Goal: Task Accomplishment & Management: Manage account settings

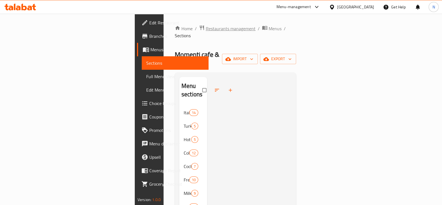
click at [206, 29] on span "Restaurants management" at bounding box center [231, 28] width 50 height 7
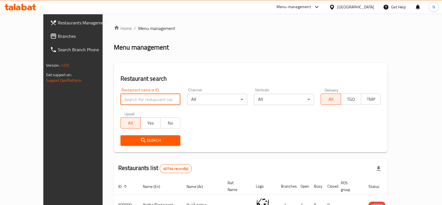
click at [138, 96] on input "search" at bounding box center [151, 99] width 60 height 11
paste input "701046"
type input "701046"
click button "Search" at bounding box center [151, 140] width 60 height 10
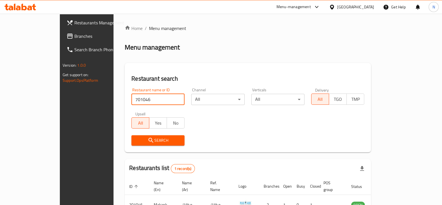
scroll to position [34, 0]
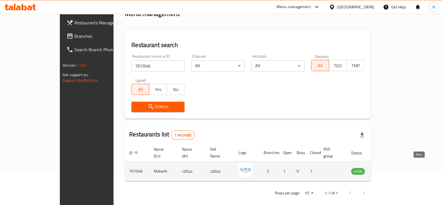
click at [386, 170] on icon "enhanced table" at bounding box center [385, 171] width 2 height 2
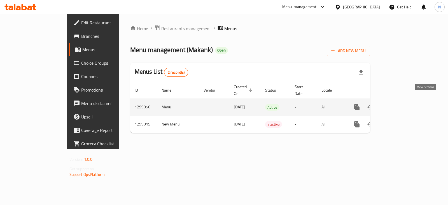
click at [399, 105] on icon "enhanced table" at bounding box center [396, 107] width 5 height 5
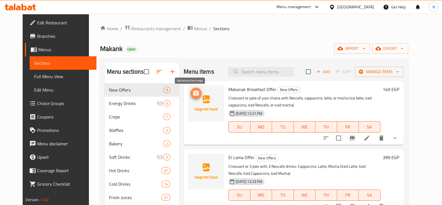
click at [193, 92] on icon "upload picture" at bounding box center [196, 92] width 6 height 5
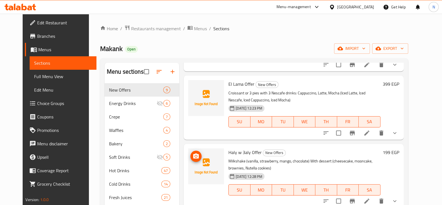
scroll to position [74, 0]
click at [193, 90] on icon "upload picture" at bounding box center [196, 87] width 7 height 7
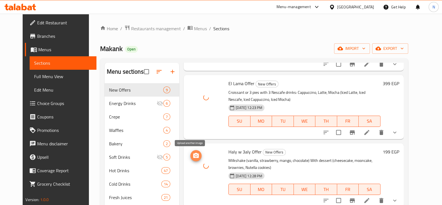
click at [193, 154] on icon "upload picture" at bounding box center [196, 155] width 6 height 5
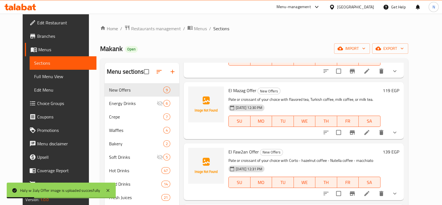
scroll to position [204, 0]
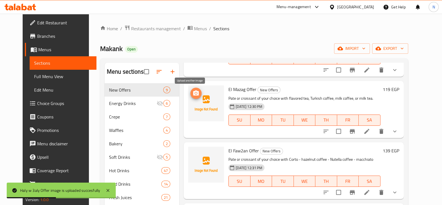
click at [193, 97] on button "upload picture" at bounding box center [196, 93] width 11 height 11
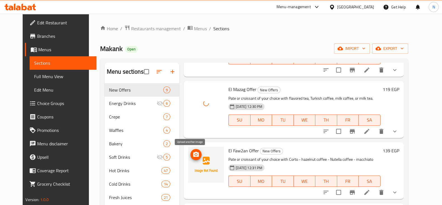
click at [193, 154] on icon "upload picture" at bounding box center [196, 154] width 7 height 7
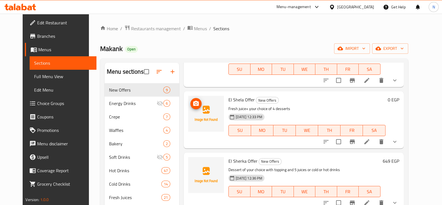
scroll to position [317, 0]
click at [191, 107] on button "upload picture" at bounding box center [196, 102] width 11 height 11
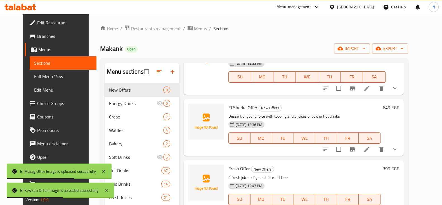
scroll to position [380, 0]
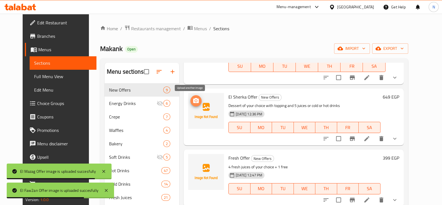
click at [191, 100] on span "upload picture" at bounding box center [196, 100] width 11 height 7
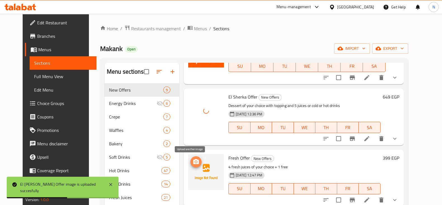
click at [193, 159] on icon "upload picture" at bounding box center [196, 161] width 6 height 5
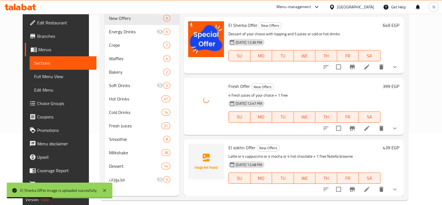
scroll to position [78, 0]
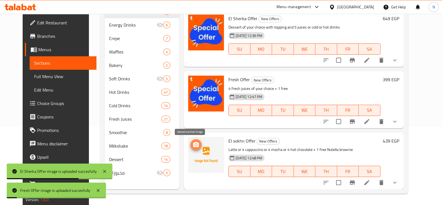
click at [193, 142] on icon "upload picture" at bounding box center [196, 144] width 6 height 5
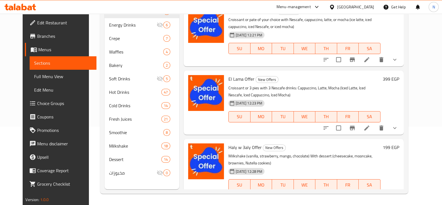
scroll to position [0, 0]
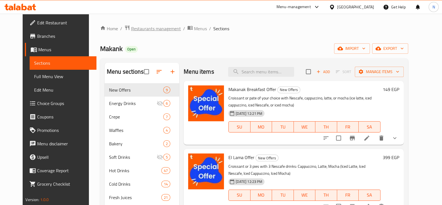
click at [135, 27] on span "Restaurants management" at bounding box center [156, 28] width 50 height 7
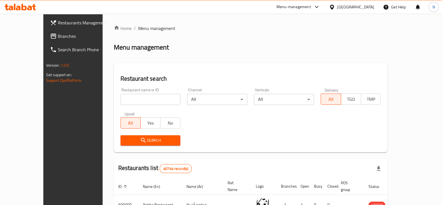
click at [131, 95] on div "Home / Menu management Menu management Restaurant search Restaurant name or ID …" at bounding box center [251, 198] width 274 height 347
click at [131, 95] on input "search" at bounding box center [151, 99] width 60 height 11
paste input "654064"
type input "654064"
click button "Search" at bounding box center [151, 140] width 60 height 10
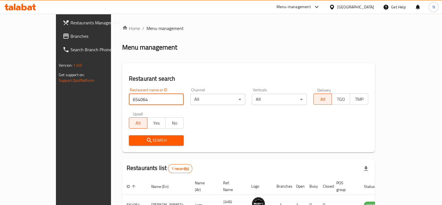
scroll to position [34, 0]
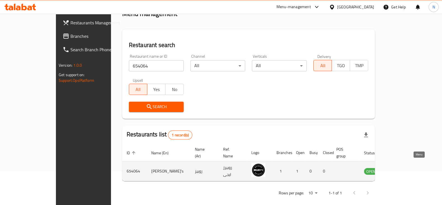
click at [400, 169] on icon "enhanced table" at bounding box center [397, 171] width 6 height 5
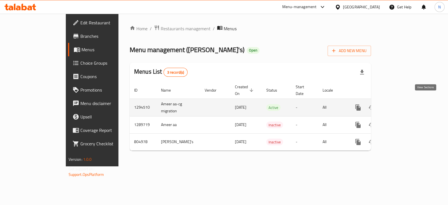
click at [405, 101] on link "enhanced table" at bounding box center [397, 107] width 13 height 13
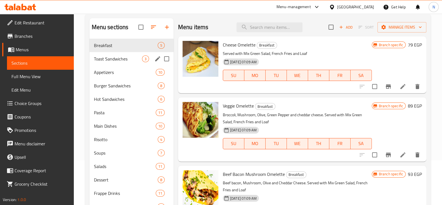
scroll to position [43, 0]
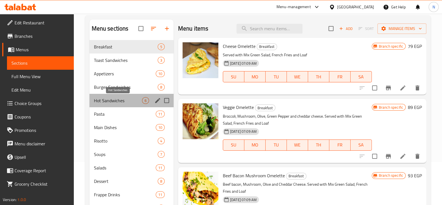
click at [125, 101] on span "Hot Sandwiches" at bounding box center [118, 100] width 48 height 7
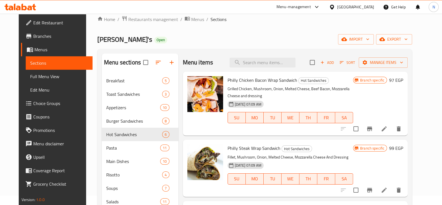
scroll to position [9, 0]
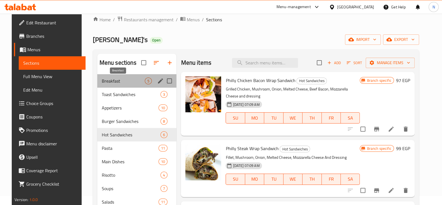
click at [102, 83] on span "Breakfast" at bounding box center [123, 80] width 43 height 7
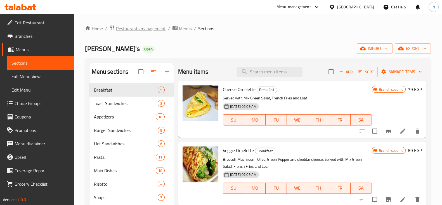
click at [150, 29] on span "Restaurants management" at bounding box center [141, 28] width 50 height 7
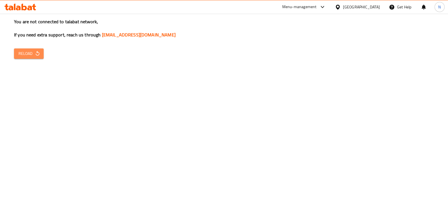
click at [22, 55] on span "Reload" at bounding box center [28, 53] width 21 height 7
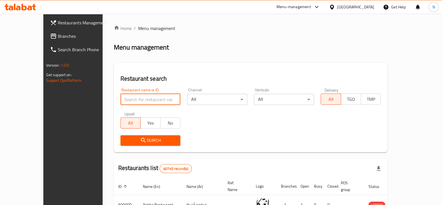
click at [133, 97] on input "search" at bounding box center [151, 99] width 60 height 11
type input "wakwak"
click button "Search" at bounding box center [151, 140] width 60 height 10
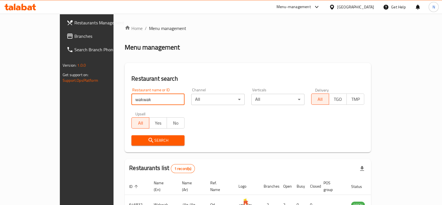
scroll to position [34, 0]
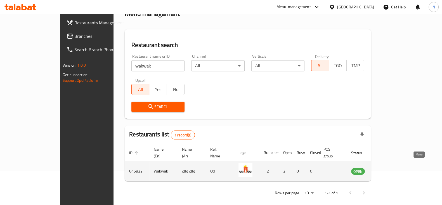
click at [387, 168] on icon "enhanced table" at bounding box center [384, 171] width 7 height 7
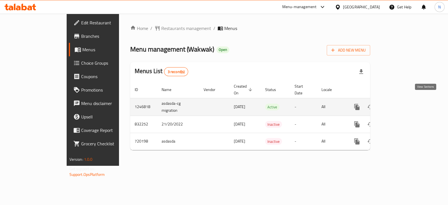
click at [400, 104] on icon "enhanced table" at bounding box center [397, 107] width 7 height 7
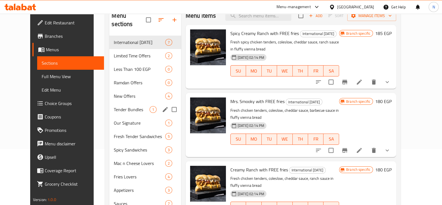
scroll to position [17, 0]
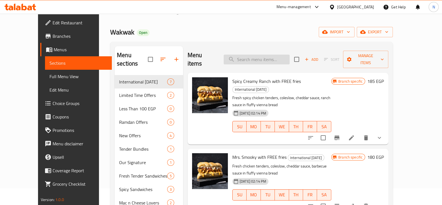
click at [255, 55] on input "search" at bounding box center [257, 60] width 66 height 10
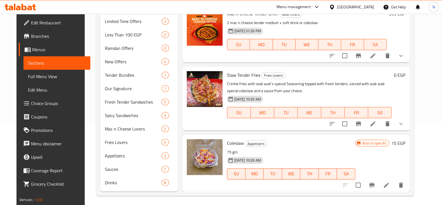
scroll to position [83, 0]
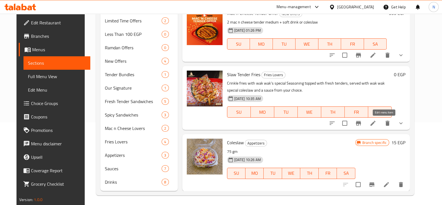
type input "slaw"
click at [377, 122] on icon at bounding box center [373, 123] width 7 height 7
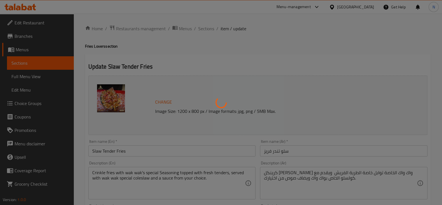
type input "إختيارك من صوص سلو تندر فرايز"
type input "1"
type input "إختيارك من صوص سلو تندر فرايز"
type input "1"
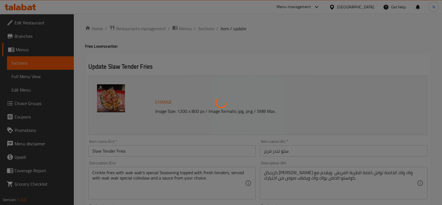
type input "1"
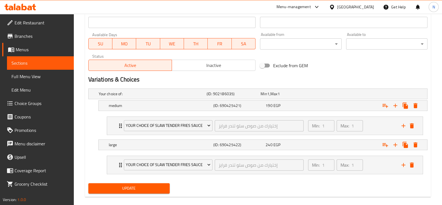
scroll to position [256, 0]
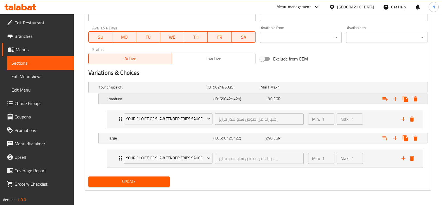
click at [186, 90] on h5 "medium" at bounding box center [152, 87] width 106 height 6
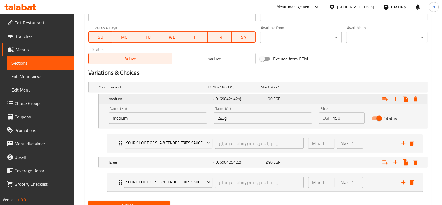
click at [134, 98] on h5 "medium" at bounding box center [160, 99] width 102 height 6
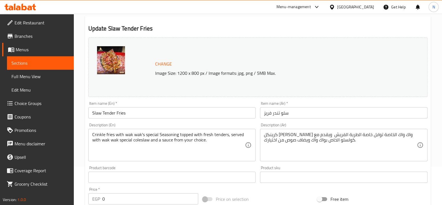
scroll to position [0, 0]
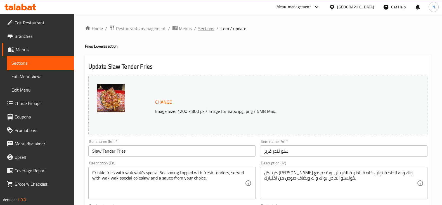
click at [204, 32] on span "Sections" at bounding box center [206, 28] width 16 height 7
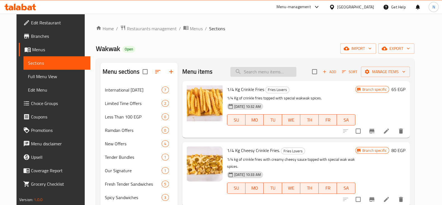
click at [259, 70] on input "search" at bounding box center [264, 72] width 66 height 10
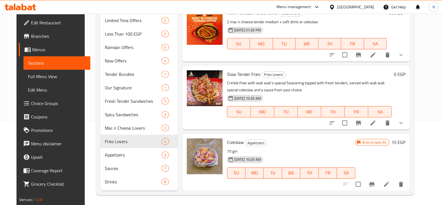
scroll to position [84, 0]
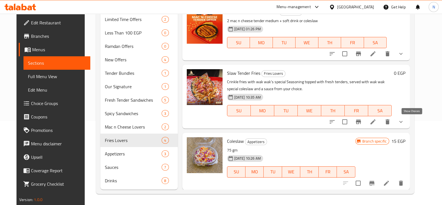
type input "slaw"
click at [405, 120] on icon "show more" at bounding box center [401, 121] width 7 height 7
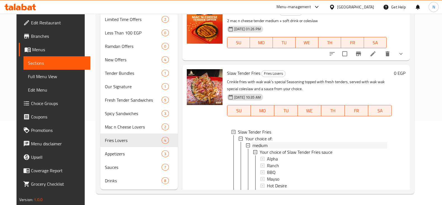
click at [272, 142] on div "medium" at bounding box center [320, 145] width 135 height 7
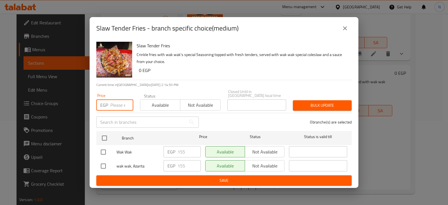
click at [111, 104] on input "number" at bounding box center [121, 104] width 23 height 11
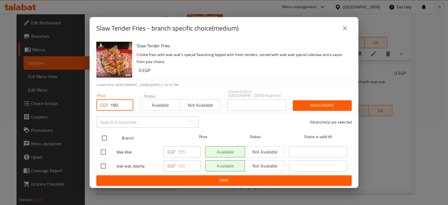
type input "190"
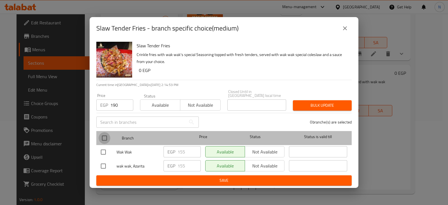
click at [105, 139] on input "checkbox" at bounding box center [104, 138] width 12 height 12
checkbox input "true"
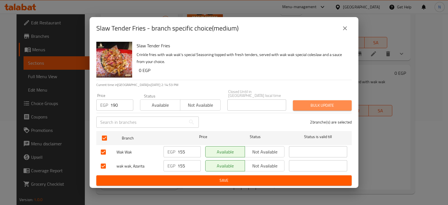
click at [320, 105] on span "Bulk update" at bounding box center [322, 105] width 50 height 7
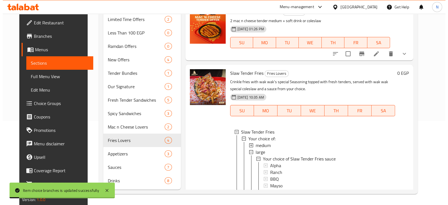
scroll to position [1, 0]
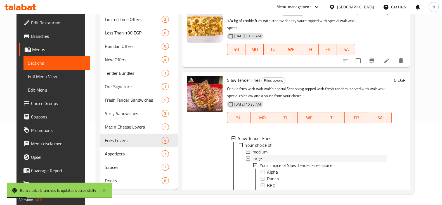
click at [276, 155] on div "large" at bounding box center [320, 158] width 135 height 7
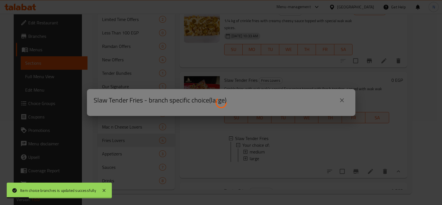
scroll to position [0, 0]
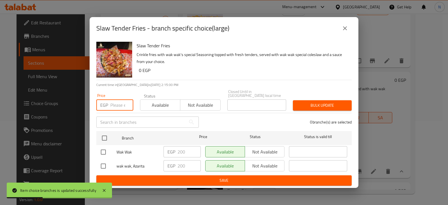
click at [119, 104] on input "number" at bounding box center [121, 104] width 23 height 11
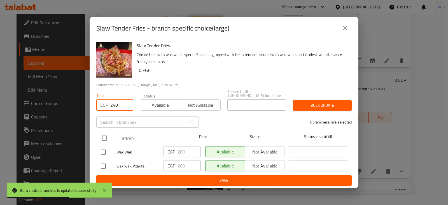
type input "240"
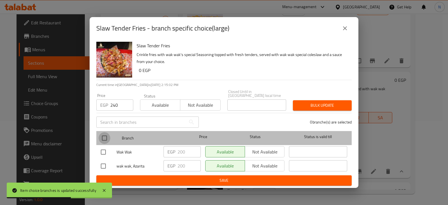
click at [106, 133] on input "checkbox" at bounding box center [104, 138] width 12 height 12
checkbox input "true"
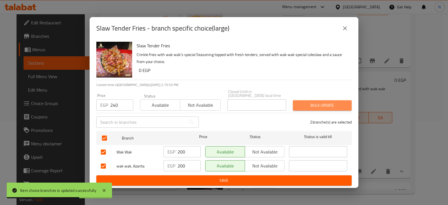
click at [319, 102] on span "Bulk update" at bounding box center [322, 105] width 50 height 7
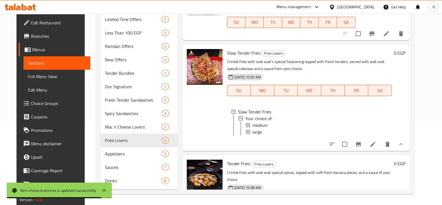
scroll to position [76, 0]
